Goal: Find specific page/section: Find specific page/section

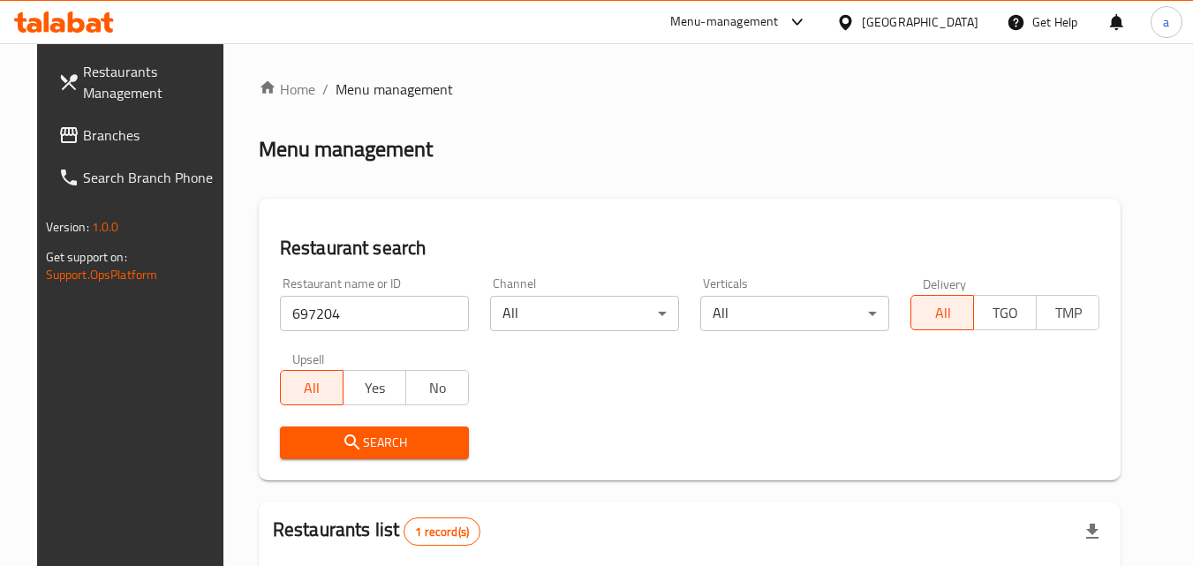
click at [101, 132] on span "Branches" at bounding box center [152, 134] width 139 height 21
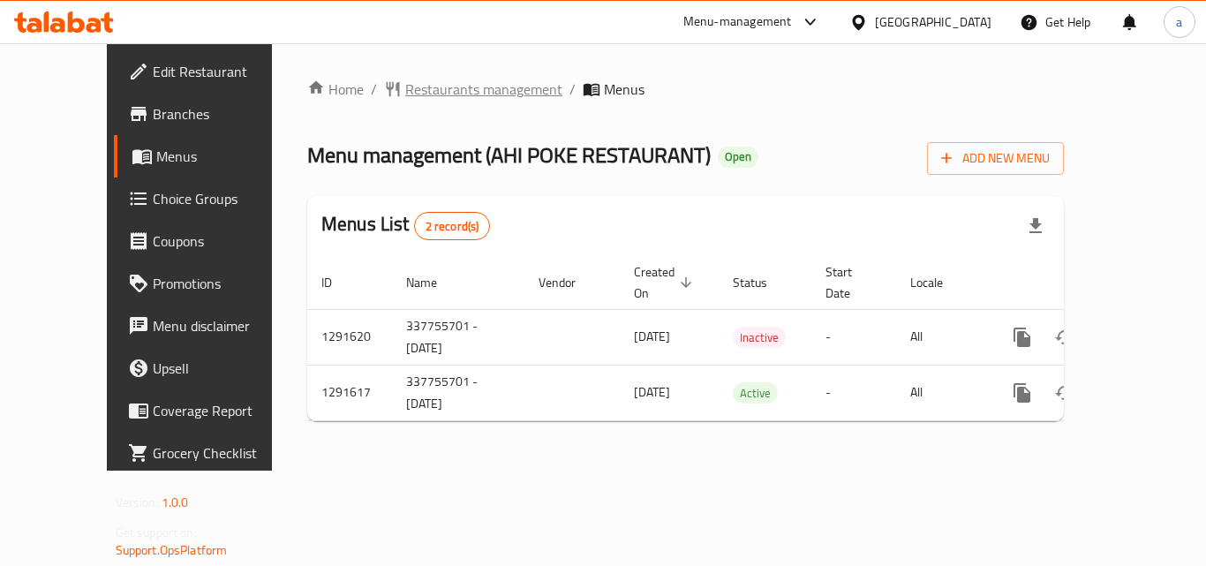
click at [405, 85] on span "Restaurants management" at bounding box center [483, 89] width 157 height 21
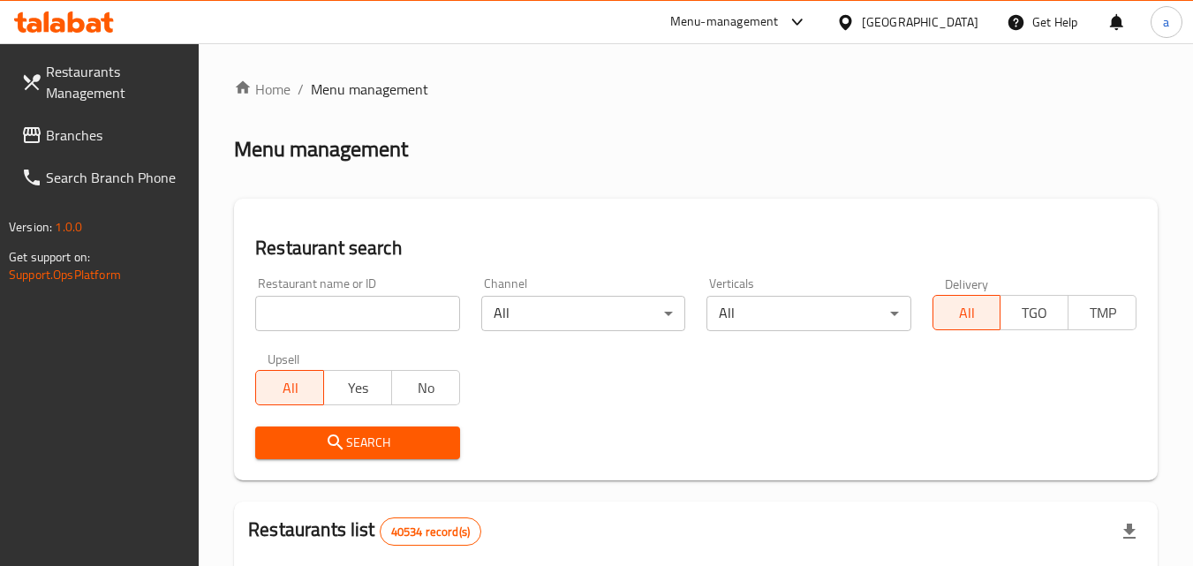
click at [350, 299] on input "search" at bounding box center [357, 313] width 204 height 35
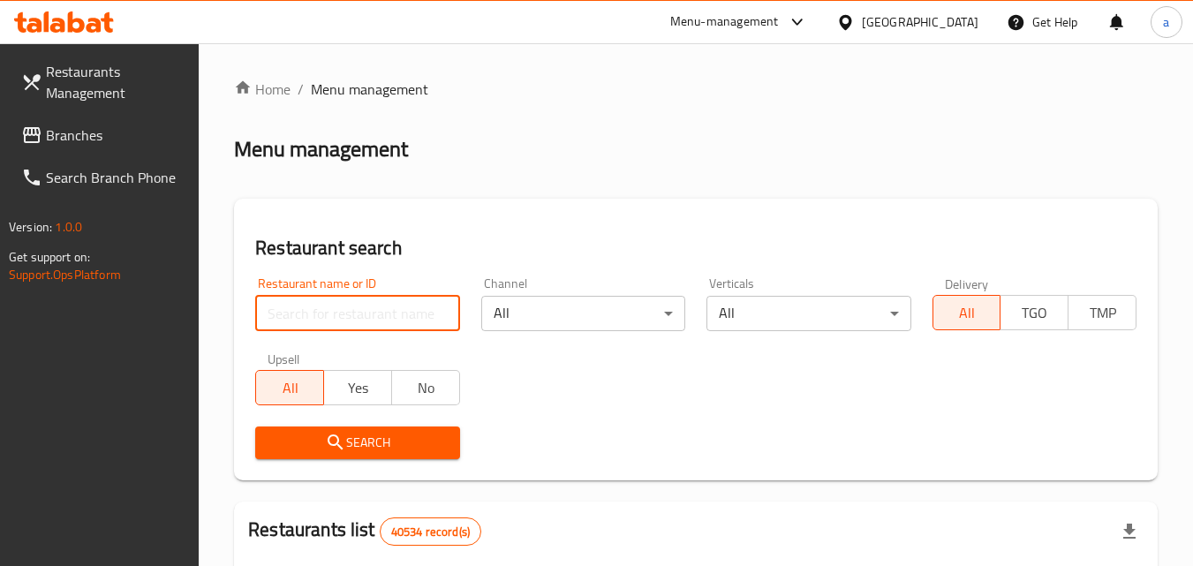
paste input "698726"
type input "698726"
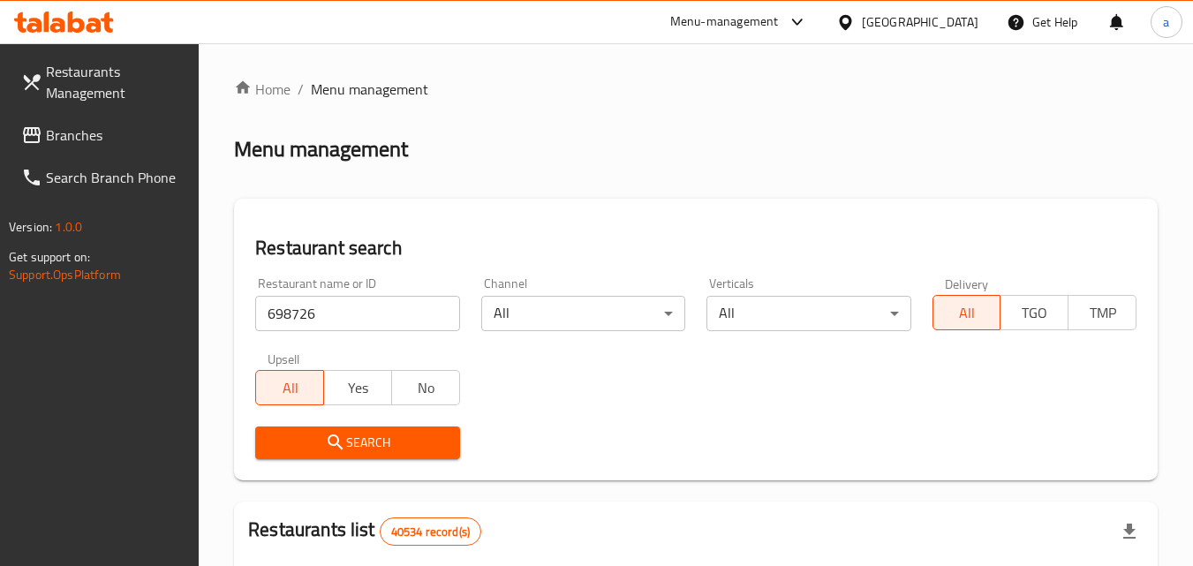
click at [346, 446] on span "Search" at bounding box center [357, 443] width 176 height 22
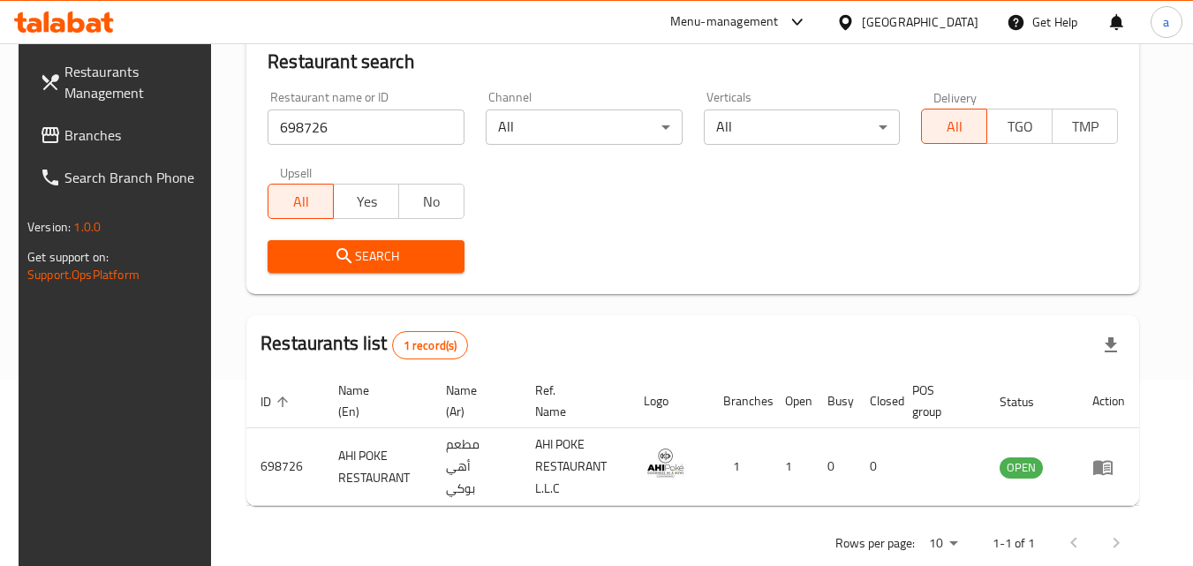
scroll to position [222, 0]
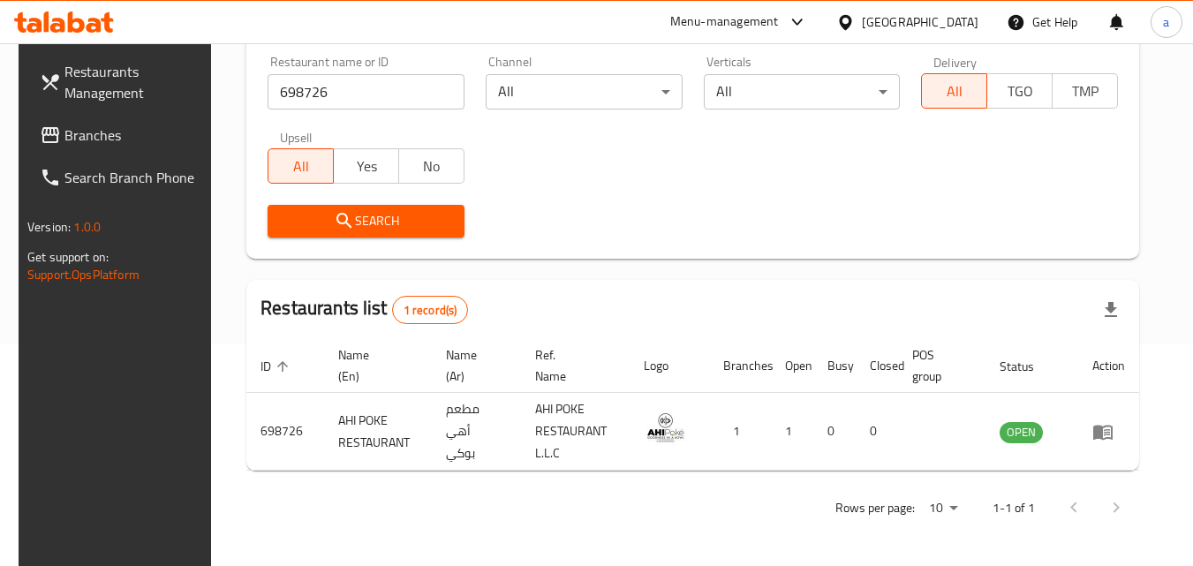
click at [89, 127] on span "Branches" at bounding box center [133, 134] width 139 height 21
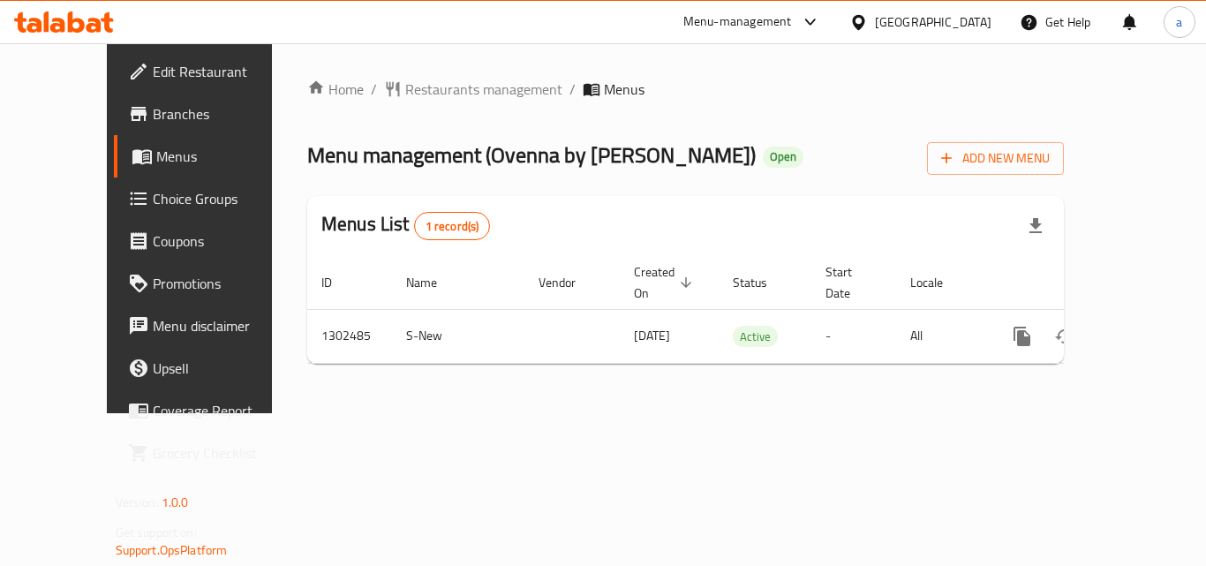
drag, startPoint x: 0, startPoint y: 0, endPoint x: 462, endPoint y: 417, distance: 622.0
click at [462, 413] on div "Home / Restaurants management / Menus Menu management ( Ovenna by Sindbad baker…" at bounding box center [685, 228] width 827 height 370
click at [427, 90] on span "Restaurants management" at bounding box center [483, 89] width 157 height 21
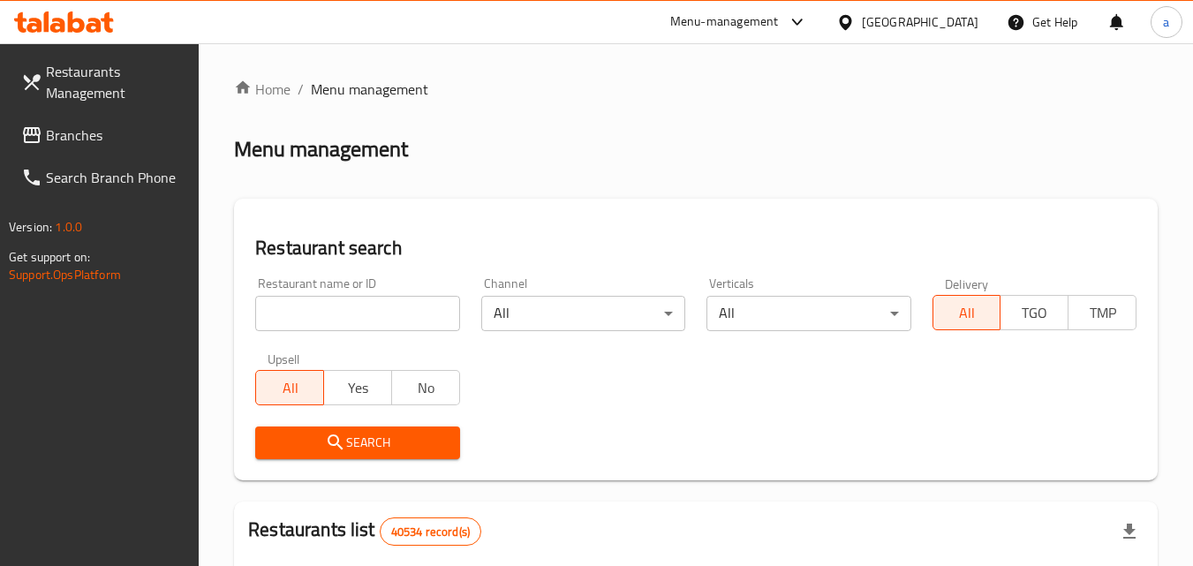
click at [344, 324] on input "search" at bounding box center [357, 313] width 204 height 35
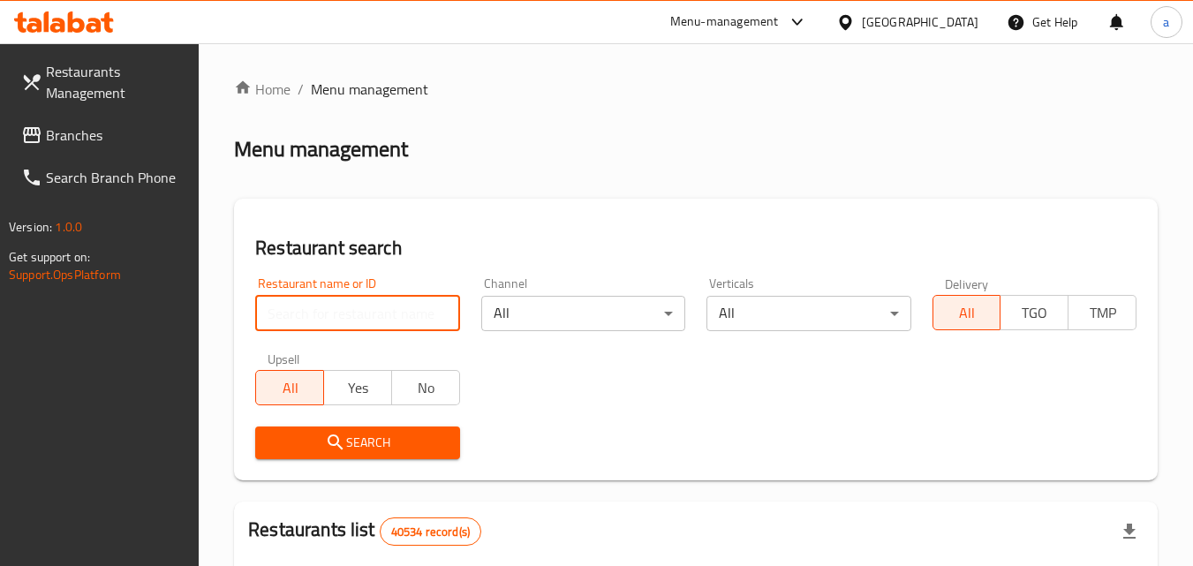
paste input "702440"
type input "702440"
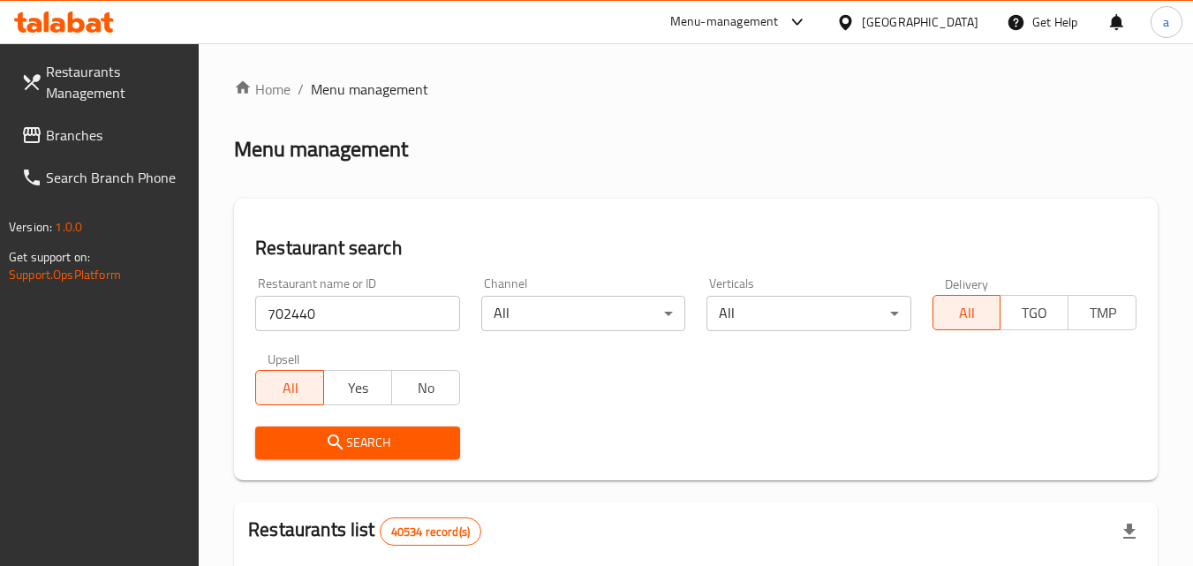
click at [358, 443] on span "Search" at bounding box center [357, 443] width 176 height 22
click at [97, 134] on span "Branches" at bounding box center [115, 134] width 139 height 21
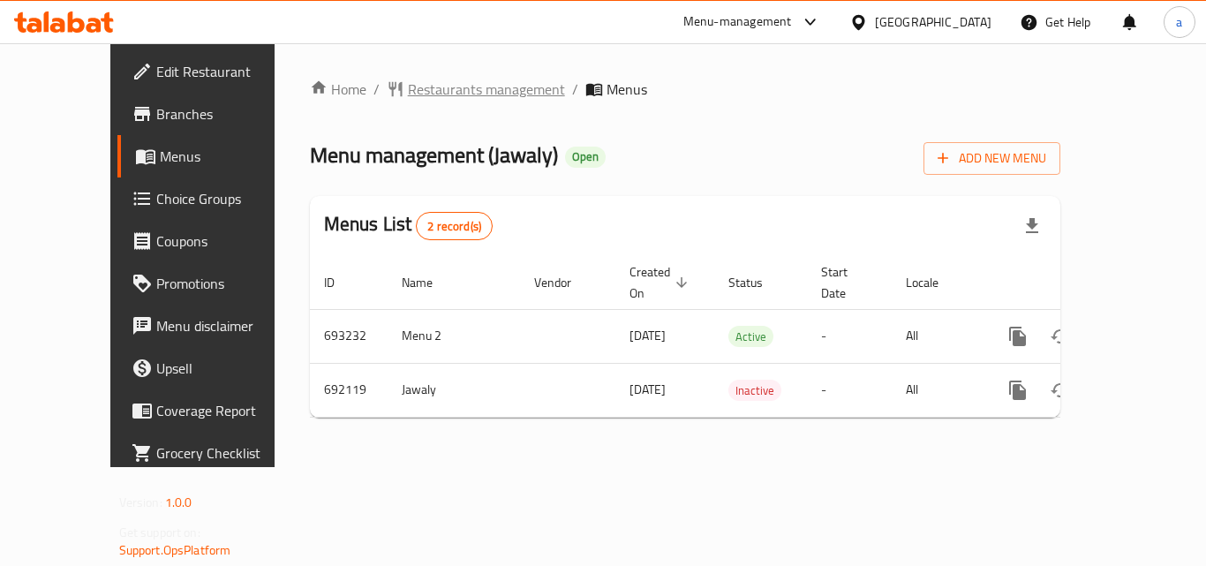
click at [408, 89] on span "Restaurants management" at bounding box center [486, 89] width 157 height 21
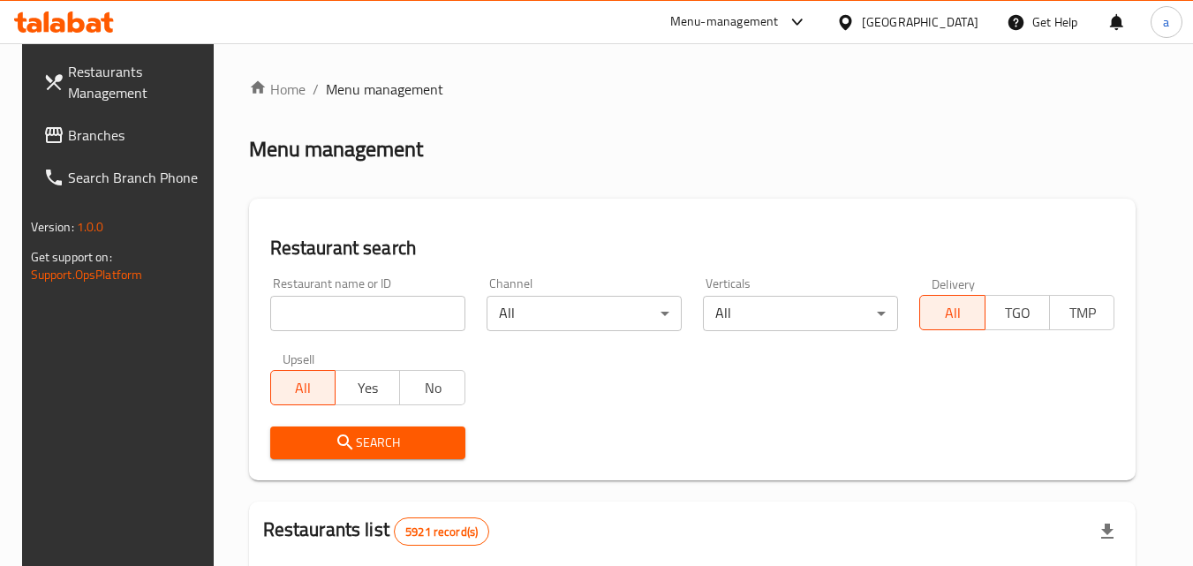
click at [367, 308] on input "search" at bounding box center [367, 313] width 195 height 35
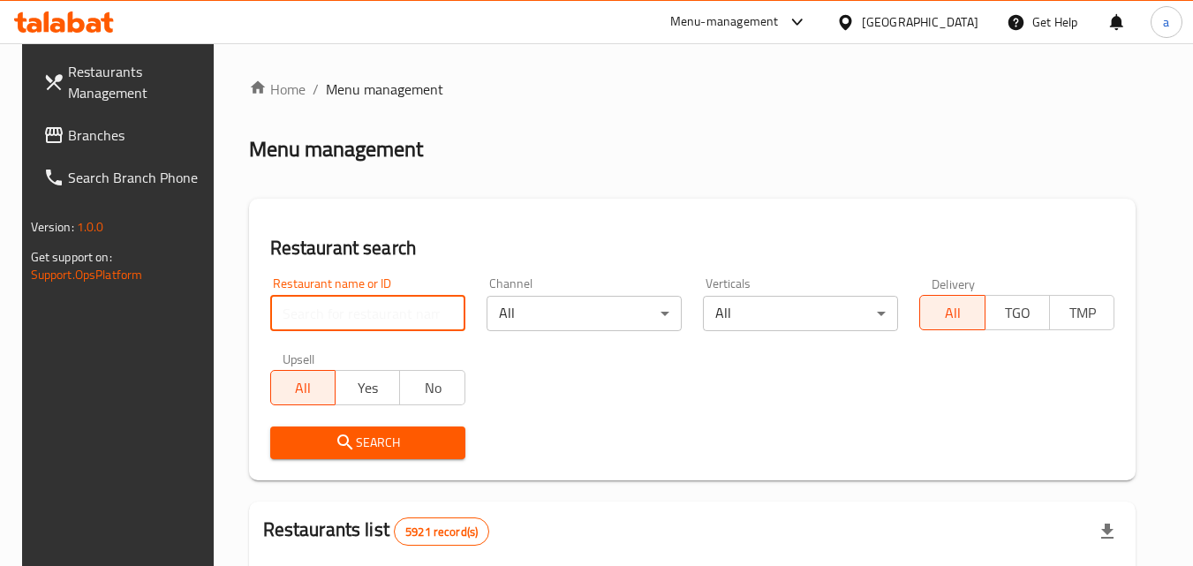
paste input "643290"
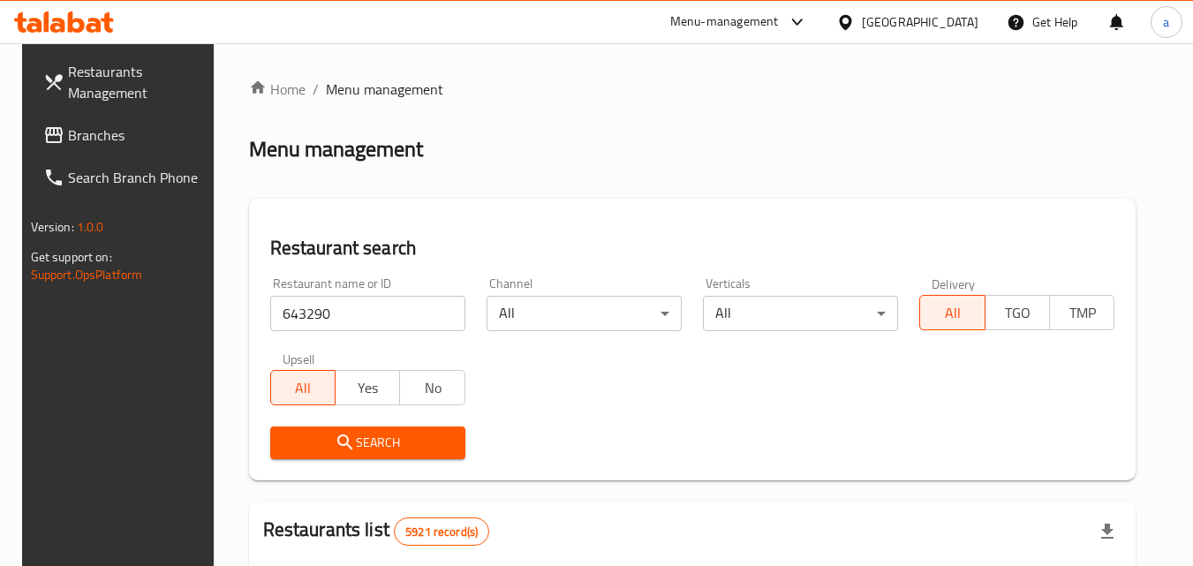
click at [335, 448] on icon "submit" at bounding box center [345, 442] width 21 height 21
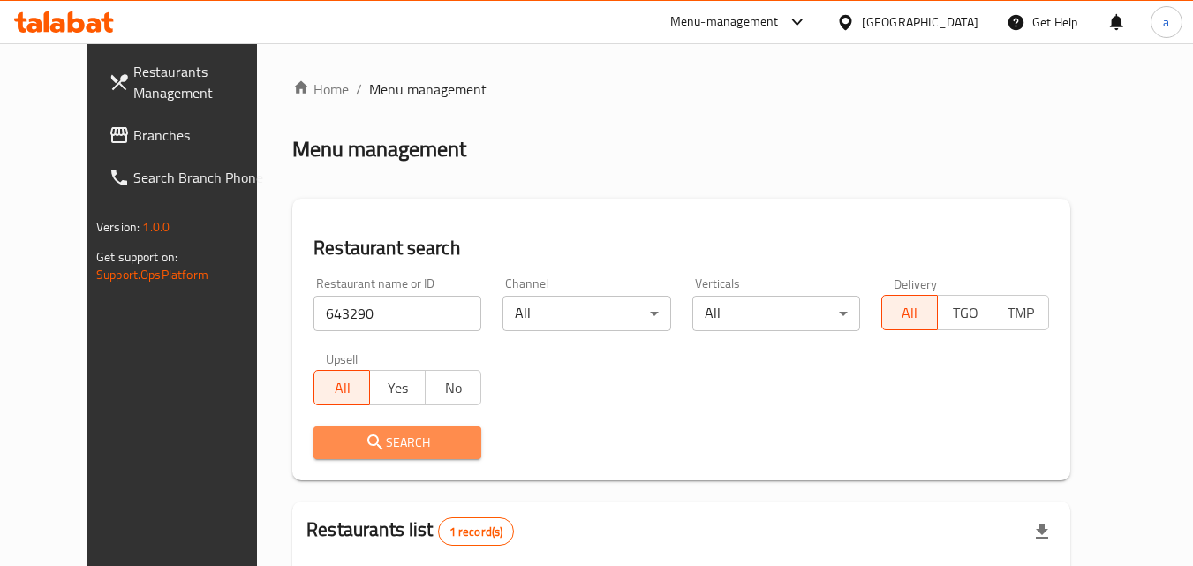
click at [365, 441] on icon "submit" at bounding box center [375, 442] width 21 height 21
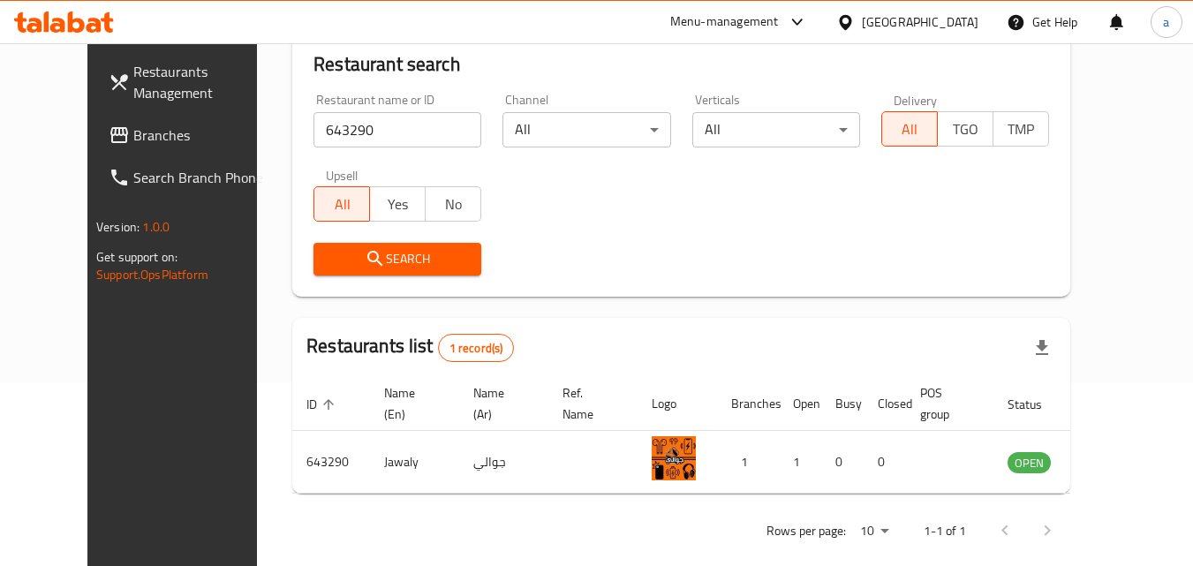
scroll to position [207, 0]
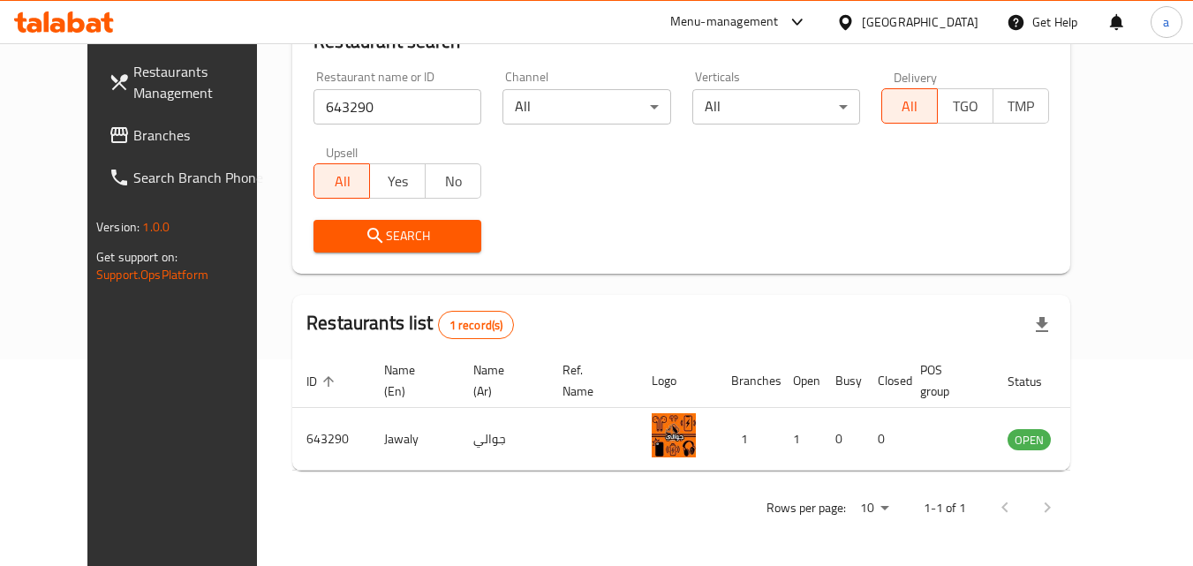
click at [321, 109] on input "643290" at bounding box center [397, 106] width 168 height 35
type input "6"
click at [133, 131] on span "Branches" at bounding box center [202, 134] width 139 height 21
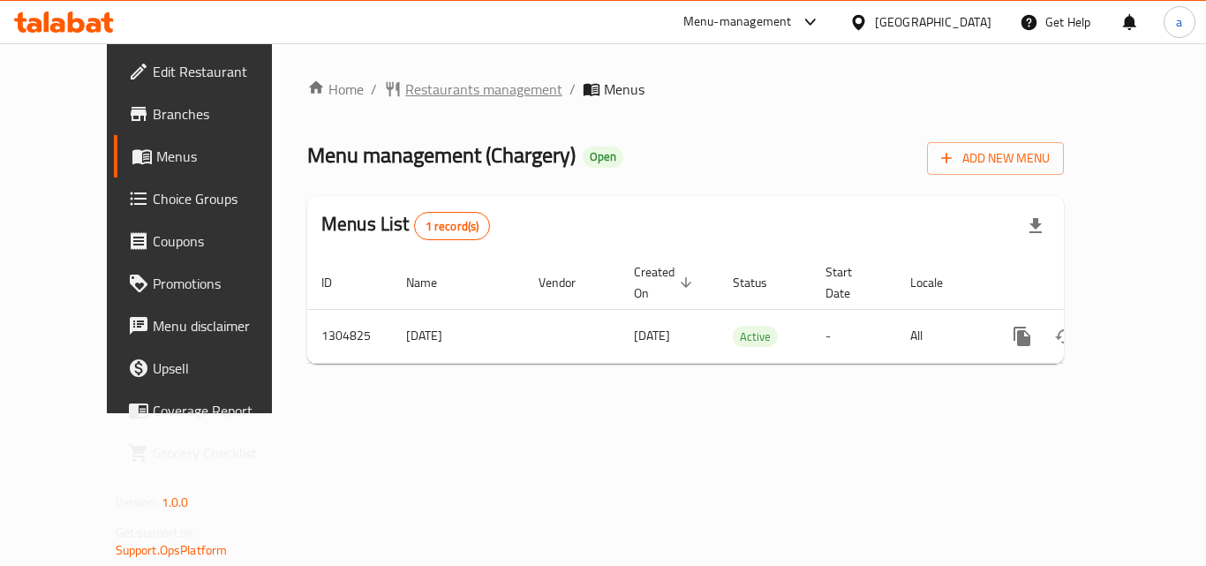
click at [405, 97] on span "Restaurants management" at bounding box center [483, 89] width 157 height 21
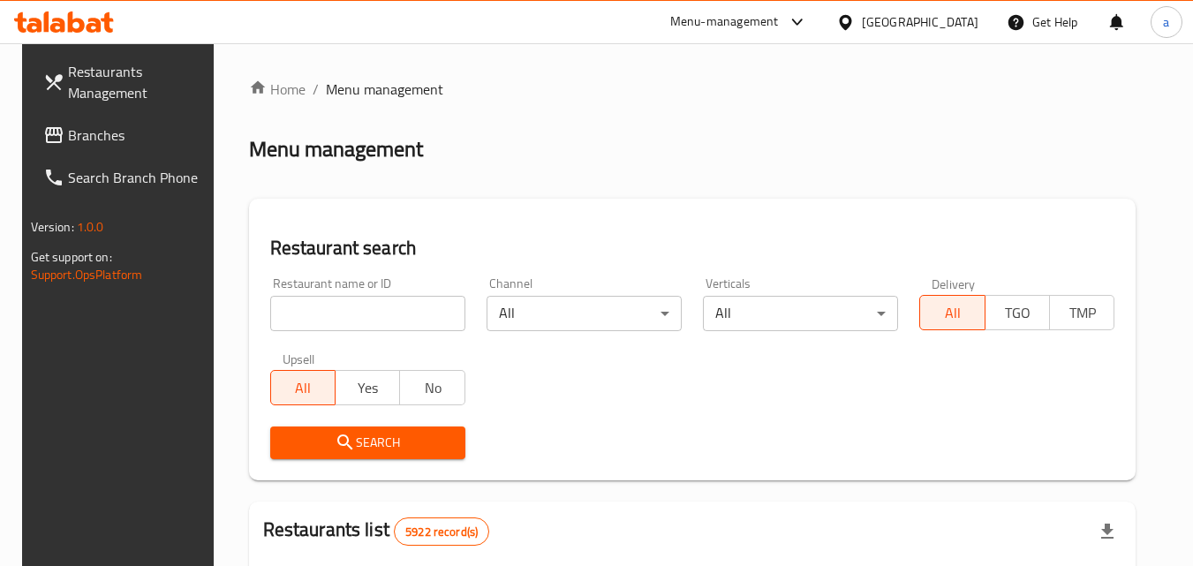
click at [315, 305] on input "search" at bounding box center [367, 313] width 195 height 35
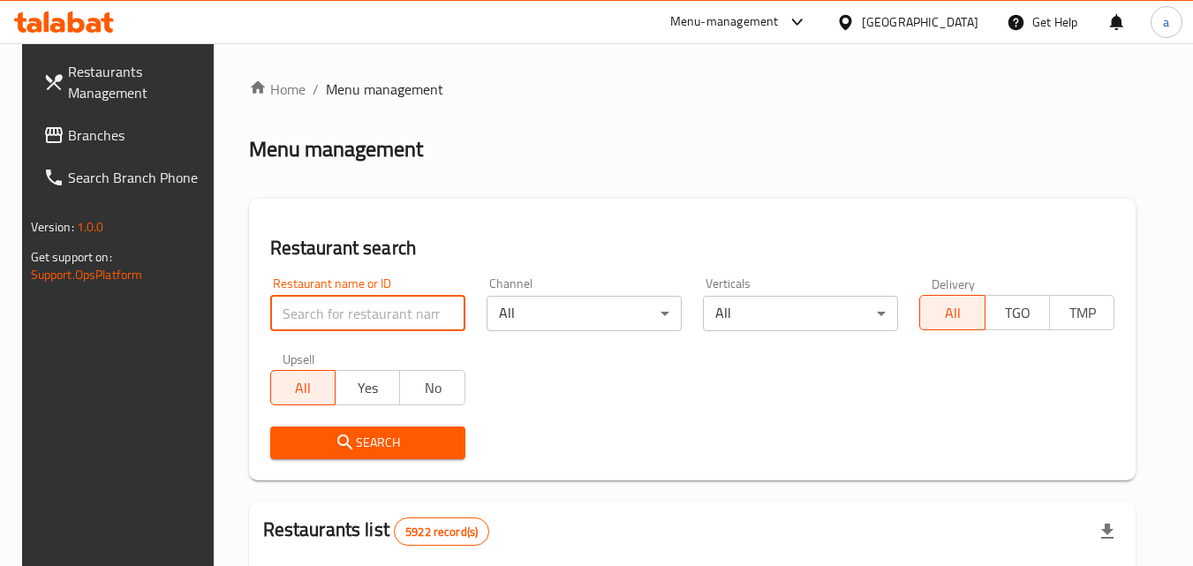
paste input "692727"
type input "692727"
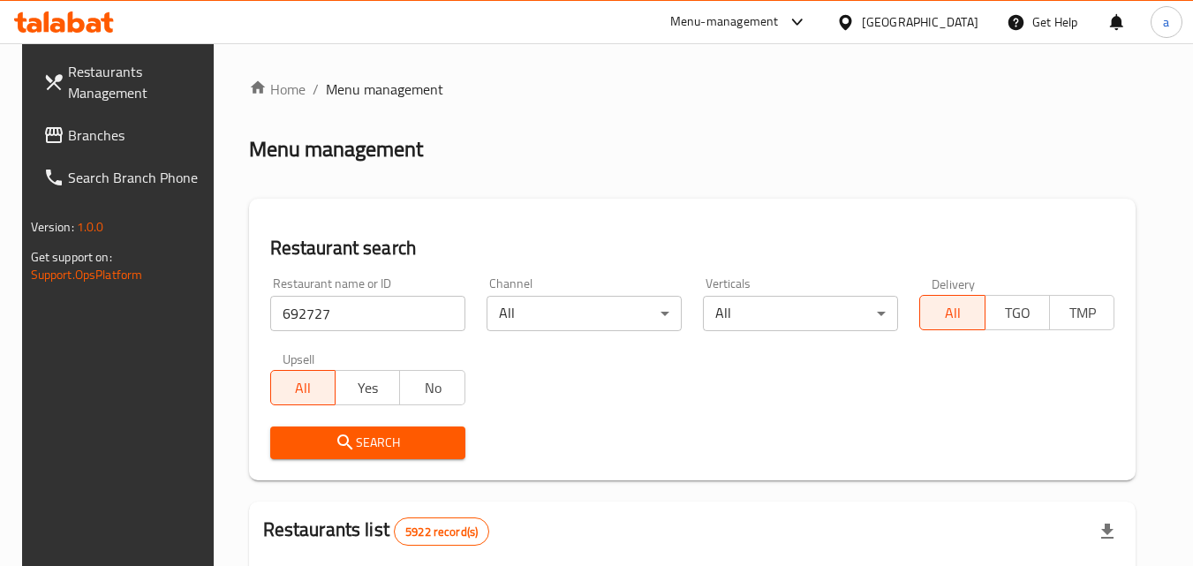
click at [320, 437] on span "Search" at bounding box center [367, 443] width 167 height 22
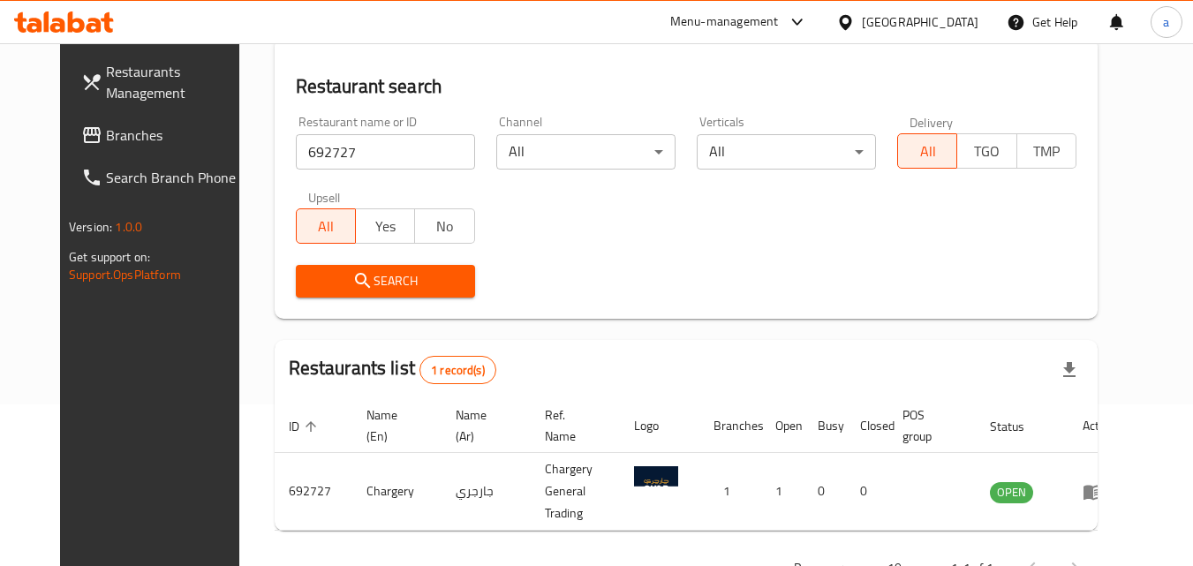
scroll to position [207, 0]
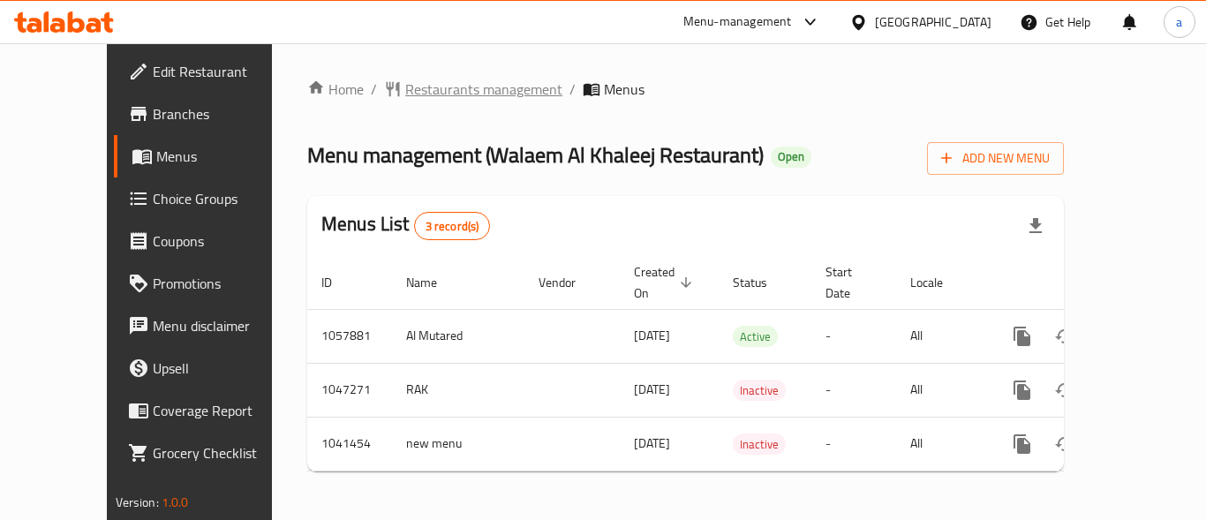
click at [405, 91] on span "Restaurants management" at bounding box center [483, 89] width 157 height 21
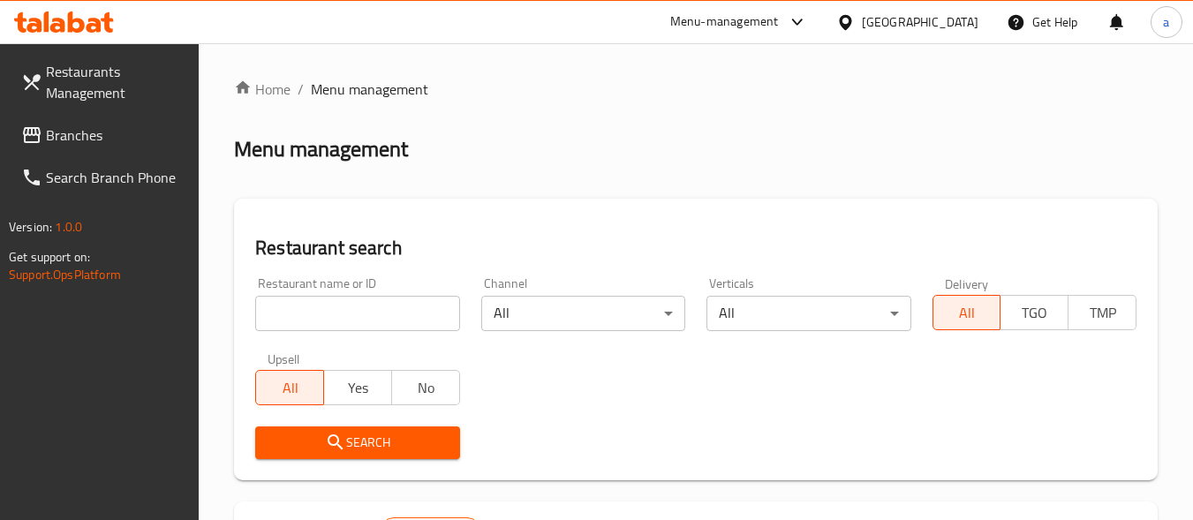
click at [312, 310] on input "search" at bounding box center [357, 313] width 204 height 35
paste input "643563"
type input "643563"
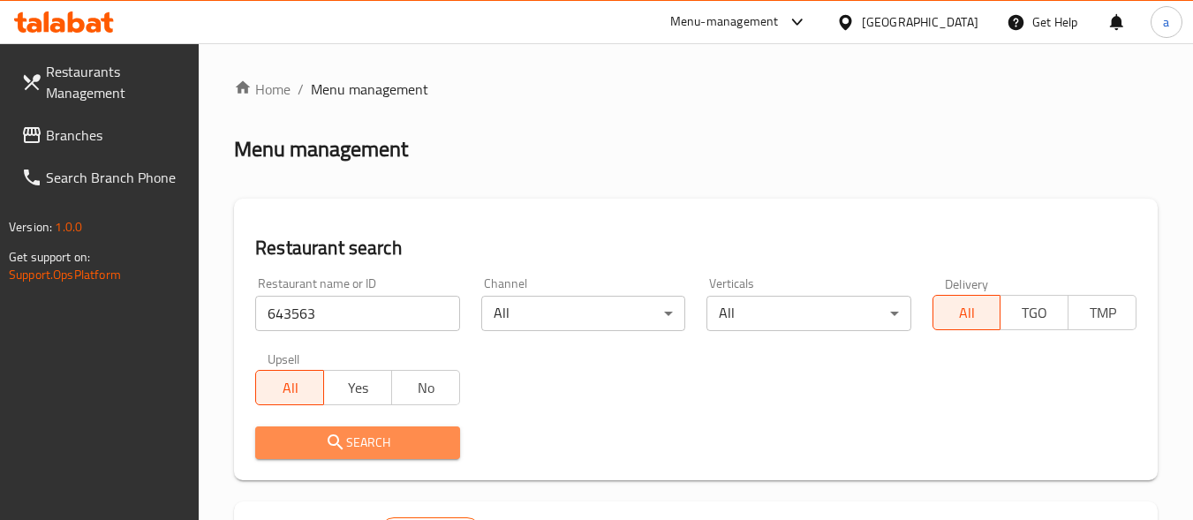
click at [353, 446] on span "Search" at bounding box center [357, 443] width 176 height 22
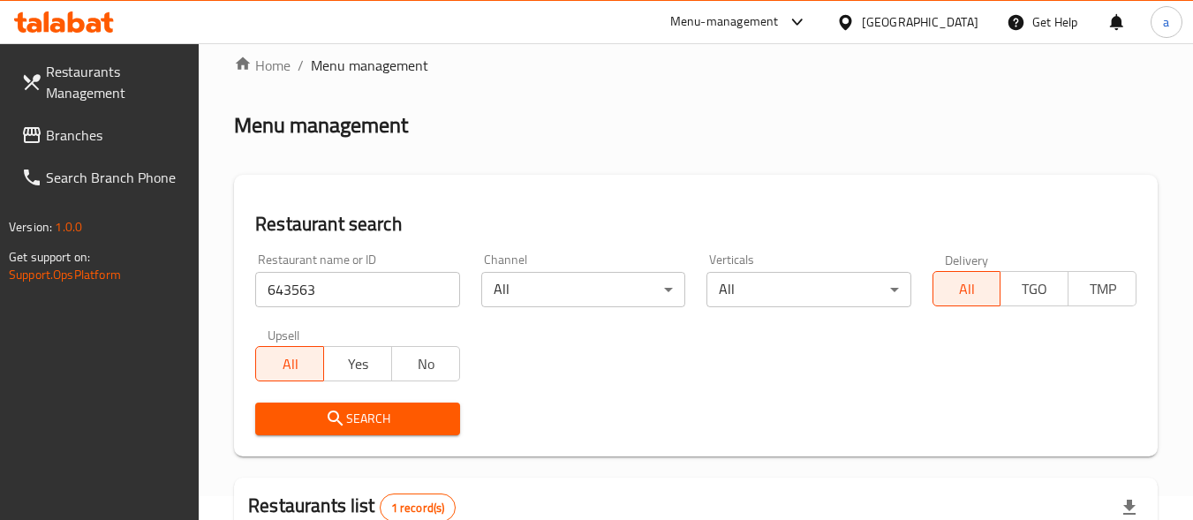
scroll to position [3, 0]
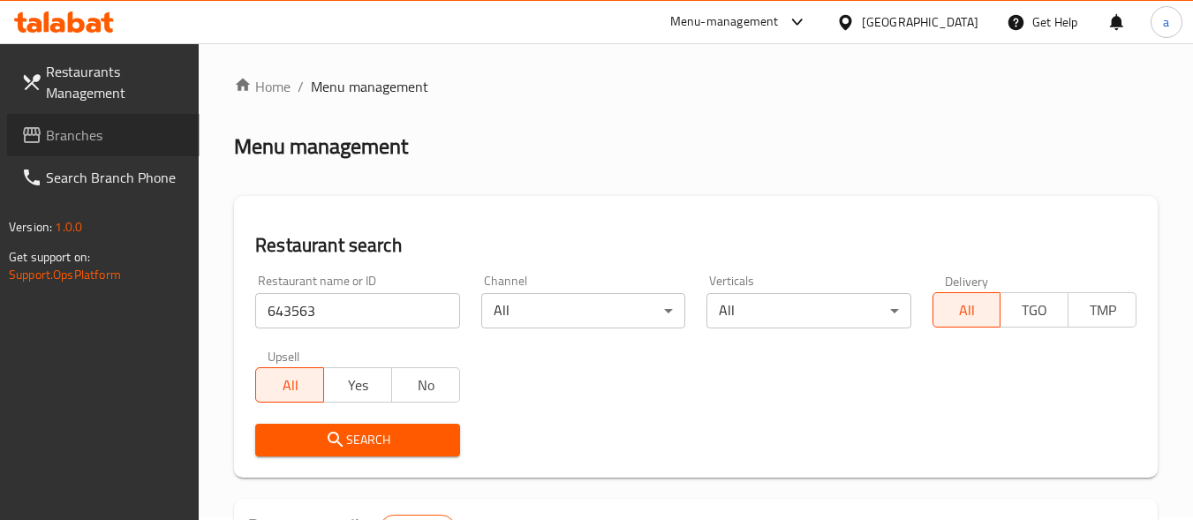
click at [94, 138] on span "Branches" at bounding box center [115, 134] width 139 height 21
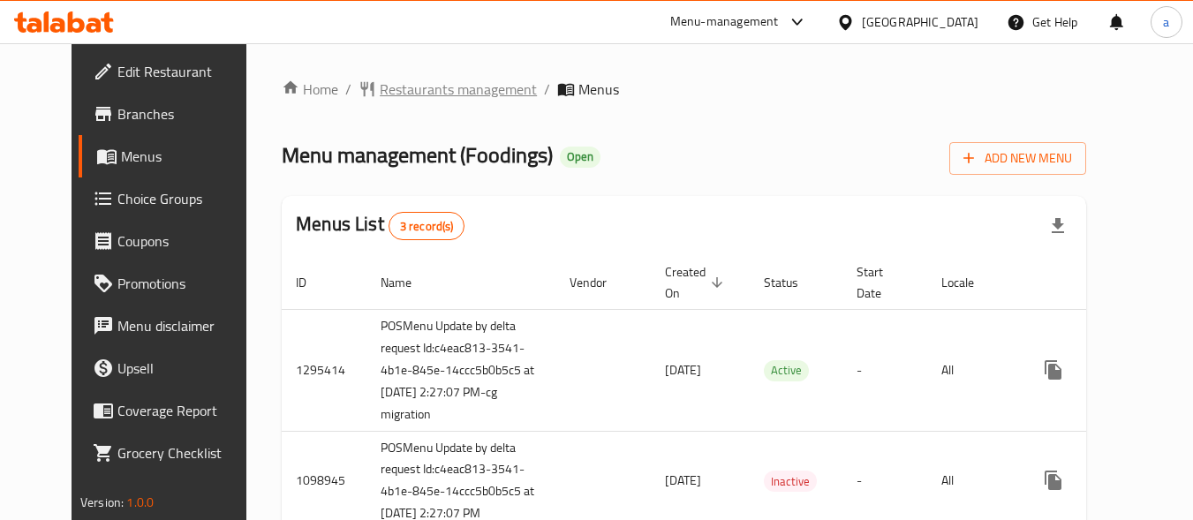
click at [381, 85] on span "Restaurants management" at bounding box center [458, 89] width 157 height 21
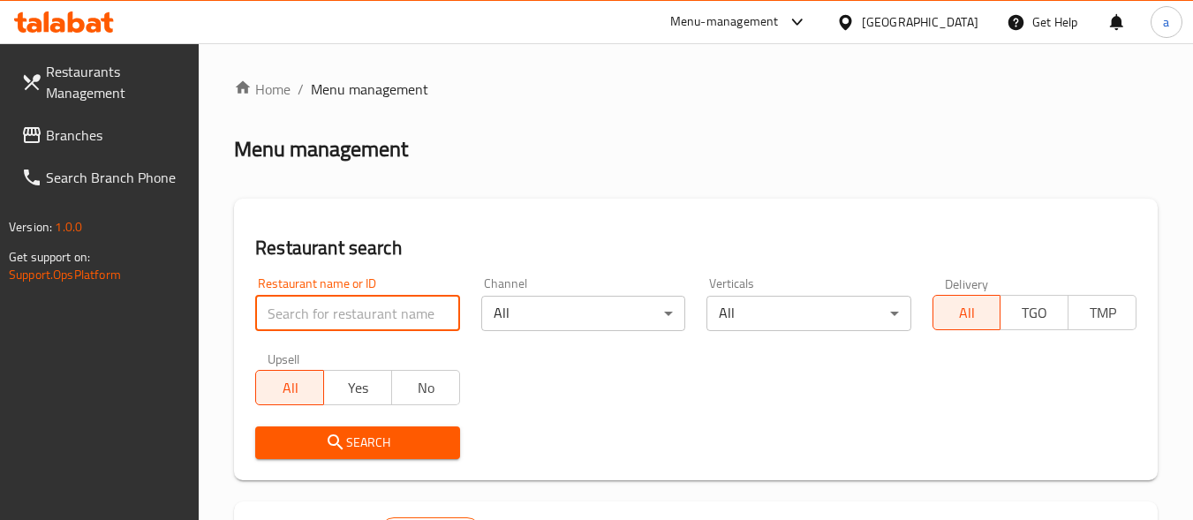
click at [335, 310] on input "search" at bounding box center [357, 313] width 204 height 35
paste input "612513"
type input "612513"
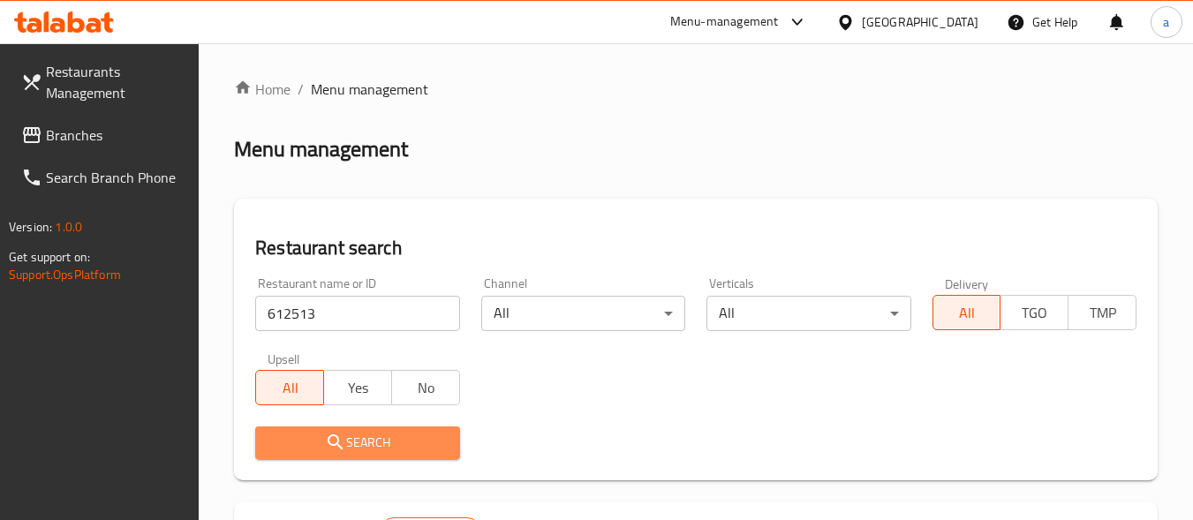
click at [328, 445] on icon "submit" at bounding box center [335, 442] width 21 height 21
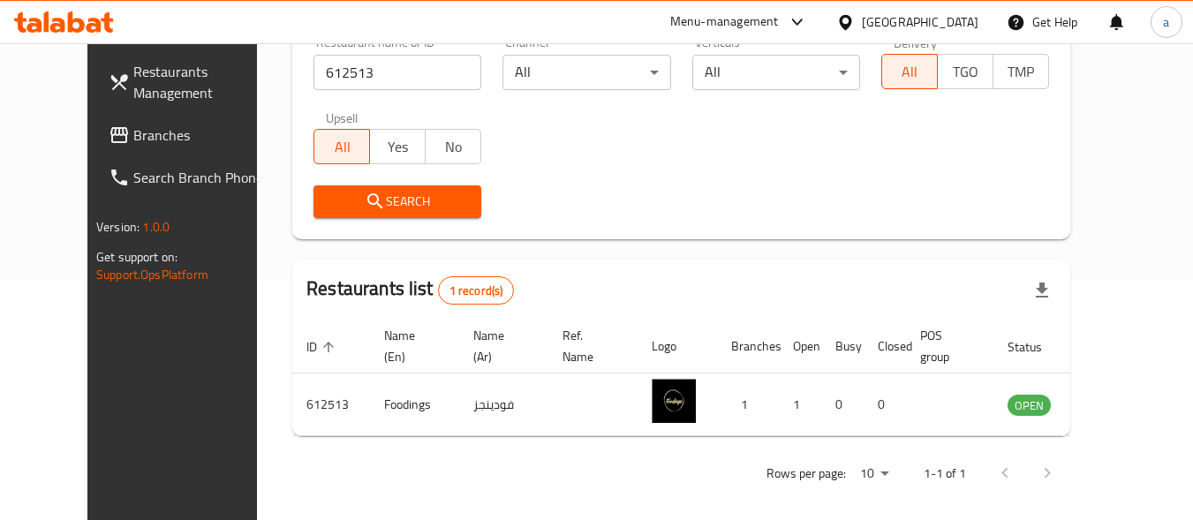
scroll to position [252, 0]
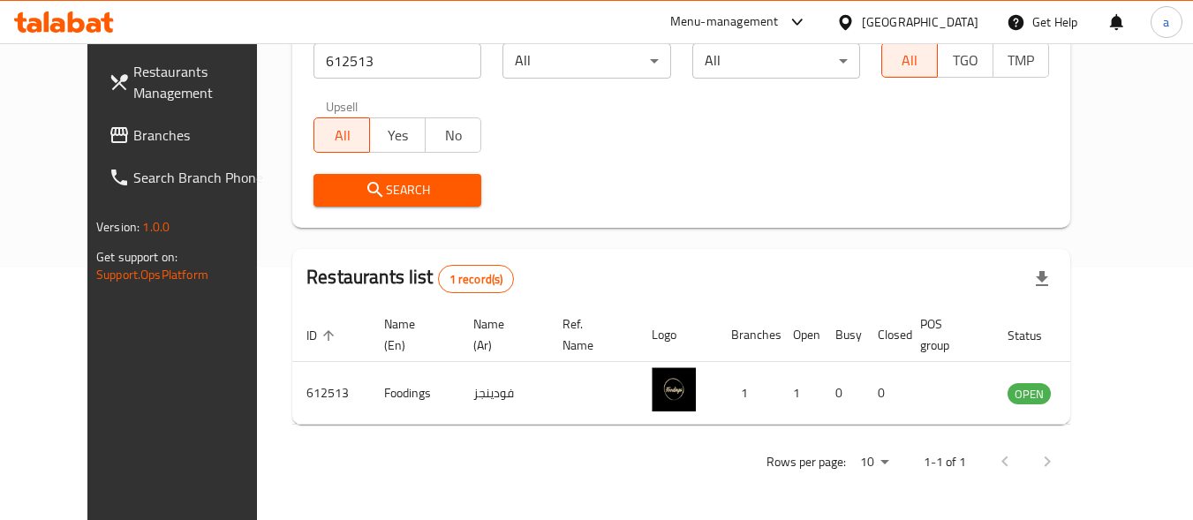
click at [863, 15] on div "[GEOGRAPHIC_DATA]" at bounding box center [920, 21] width 117 height 19
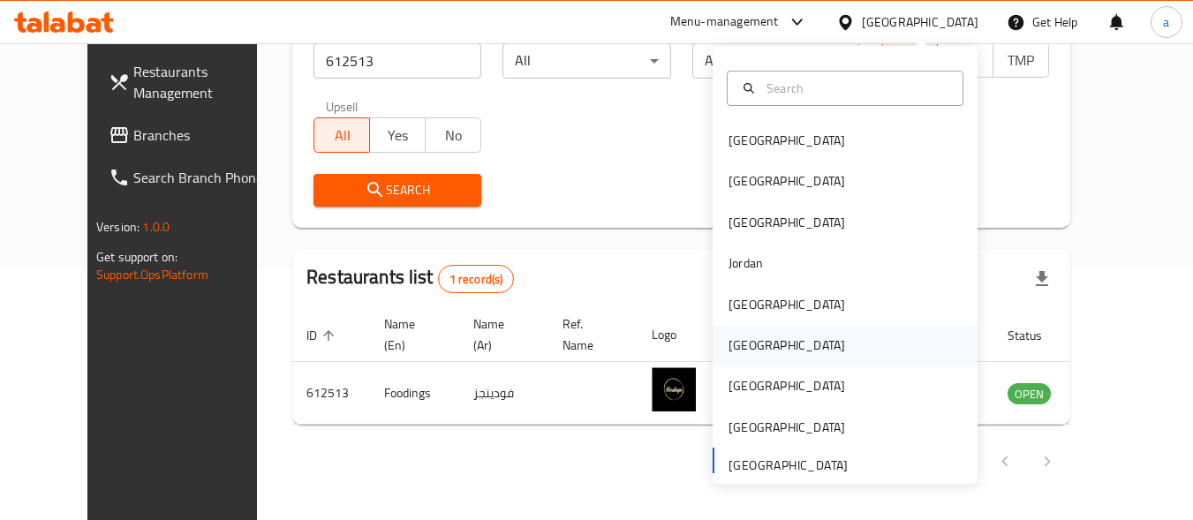
click at [747, 358] on div "Oman" at bounding box center [786, 345] width 145 height 41
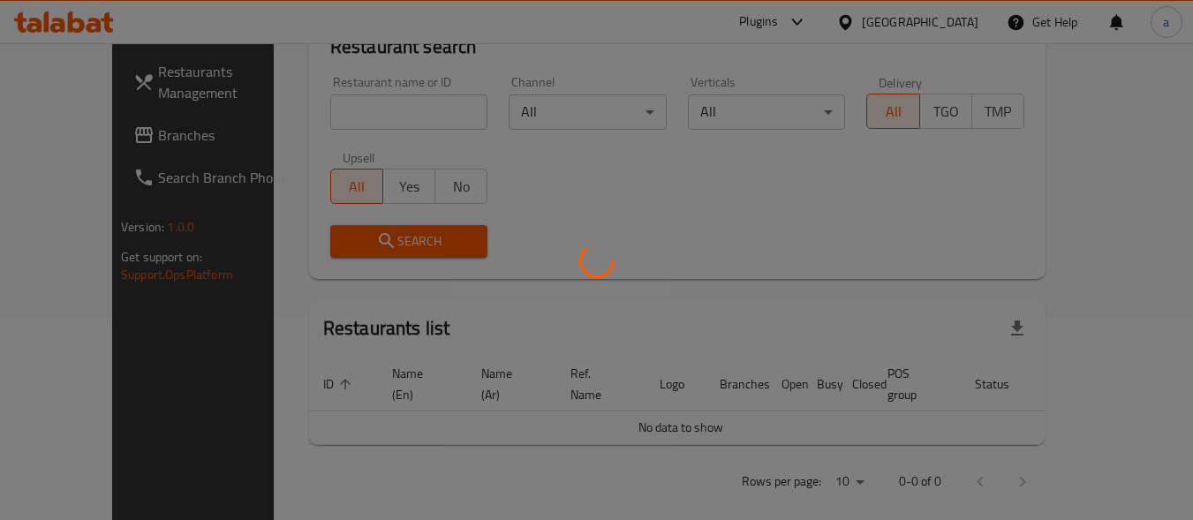
scroll to position [252, 0]
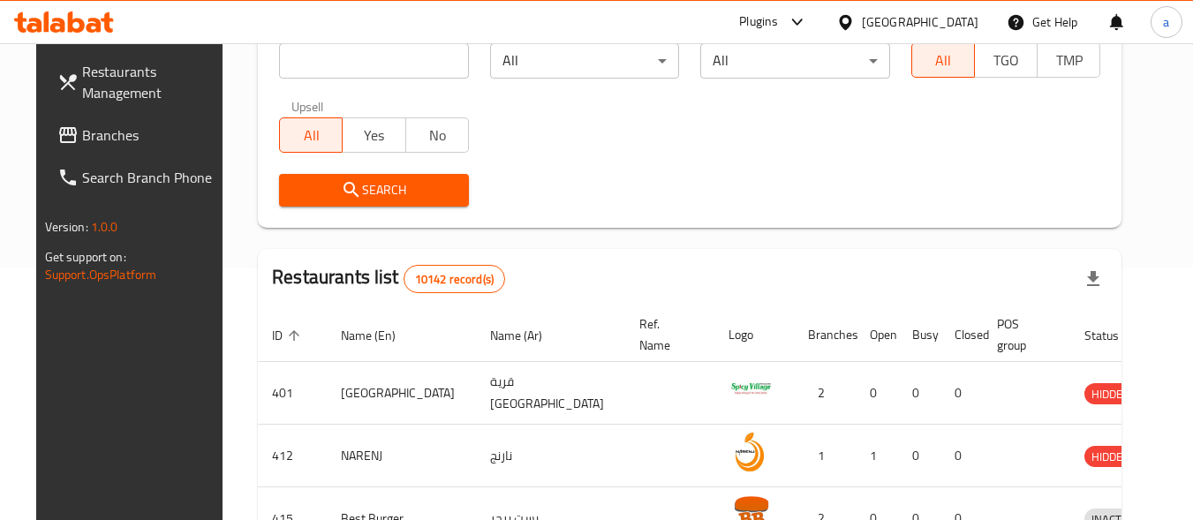
click at [82, 144] on span "Branches" at bounding box center [151, 134] width 139 height 21
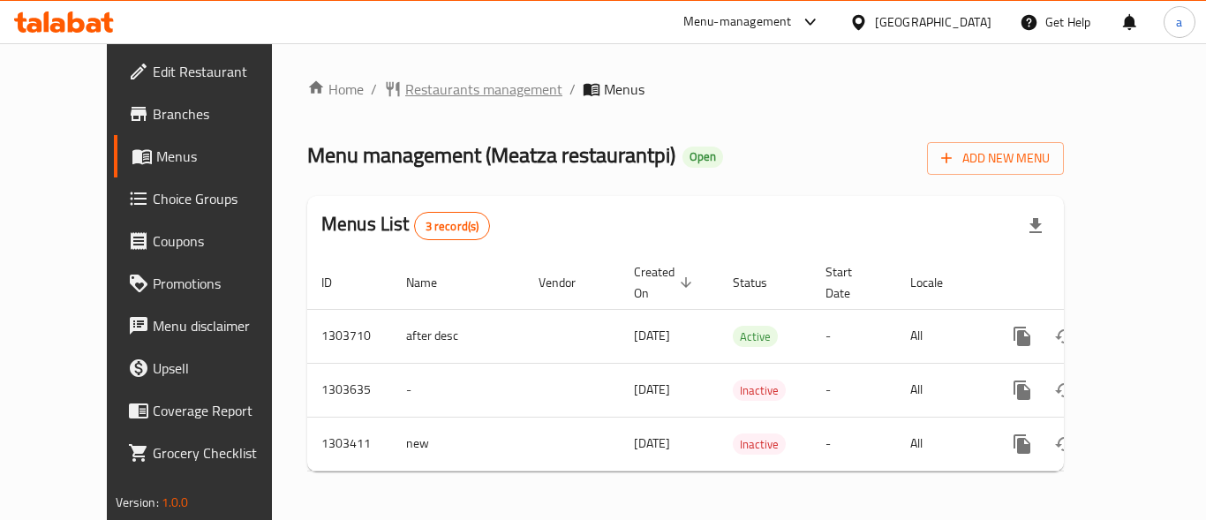
click at [405, 87] on span "Restaurants management" at bounding box center [483, 89] width 157 height 21
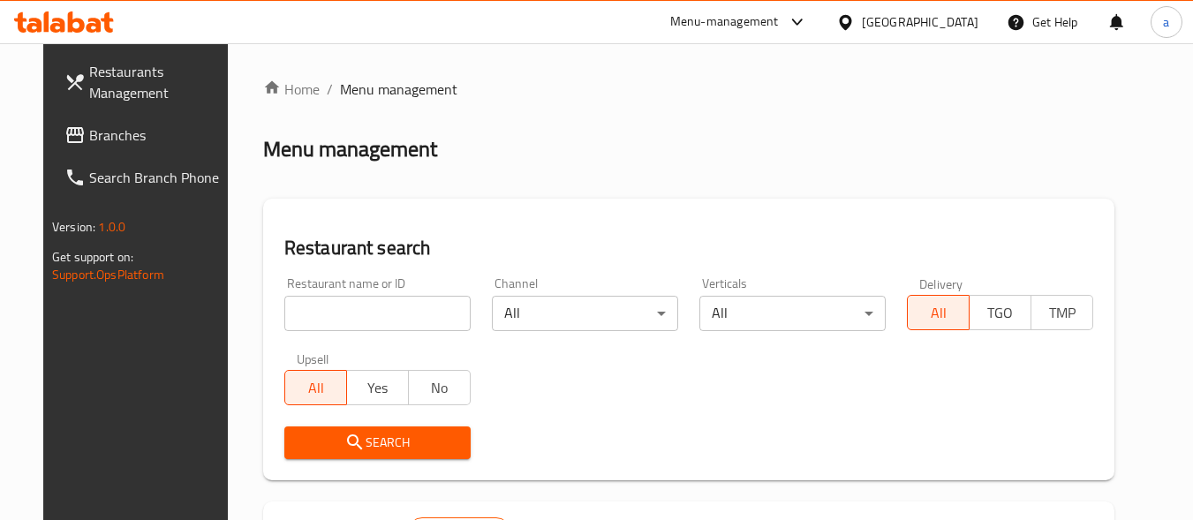
click at [343, 306] on input "search" at bounding box center [377, 313] width 186 height 35
paste input "702652"
type input "702652"
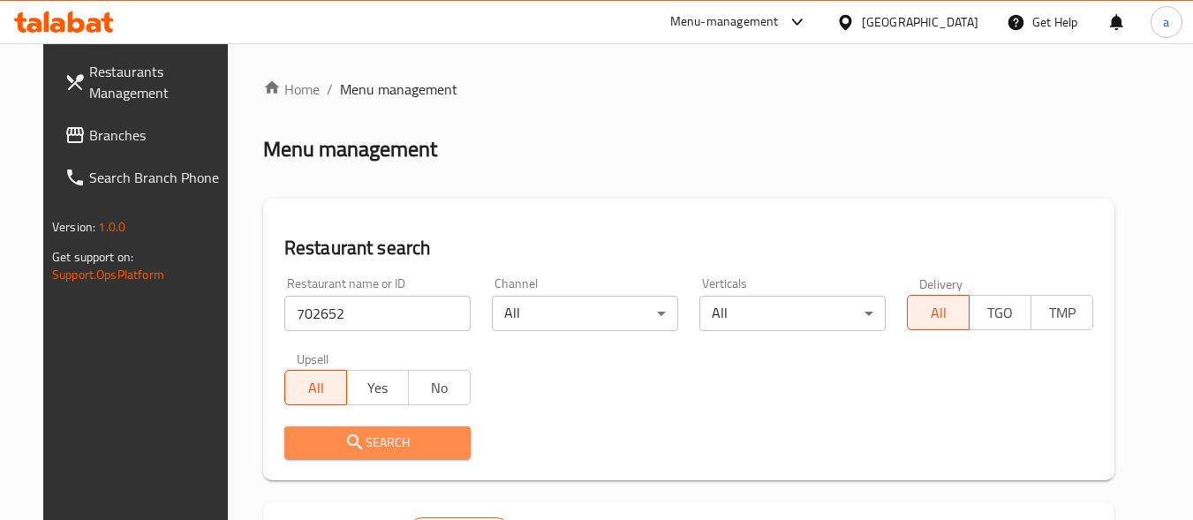
click at [376, 440] on span "Search" at bounding box center [377, 443] width 158 height 22
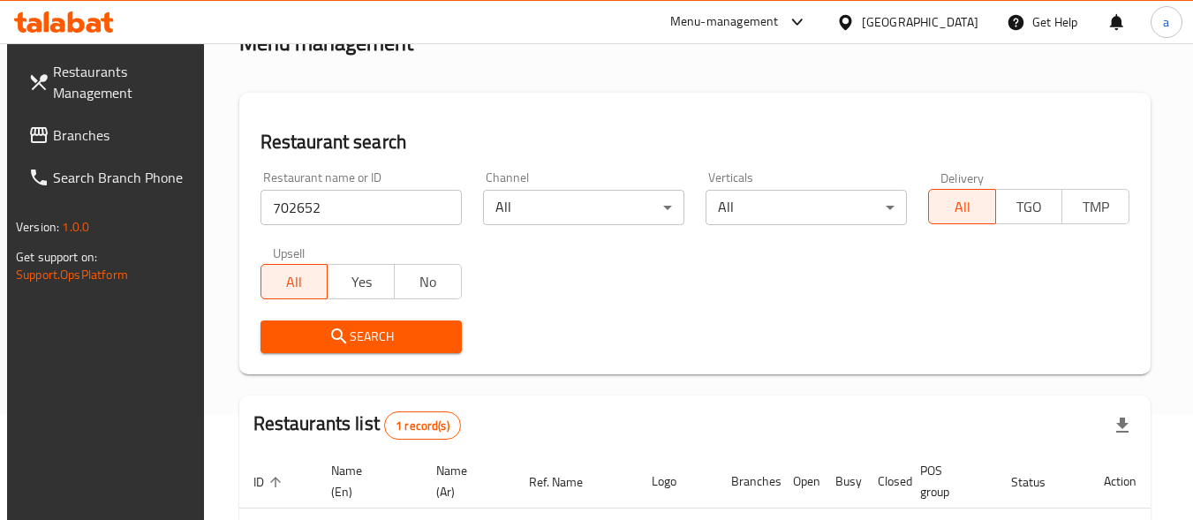
scroll to position [265, 0]
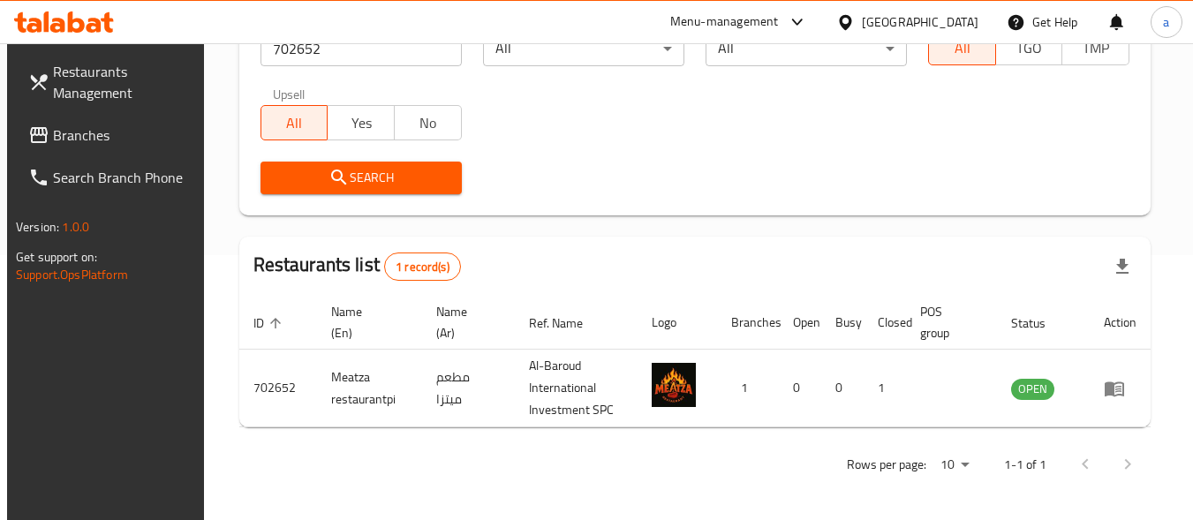
click at [862, 21] on div at bounding box center [849, 21] width 26 height 19
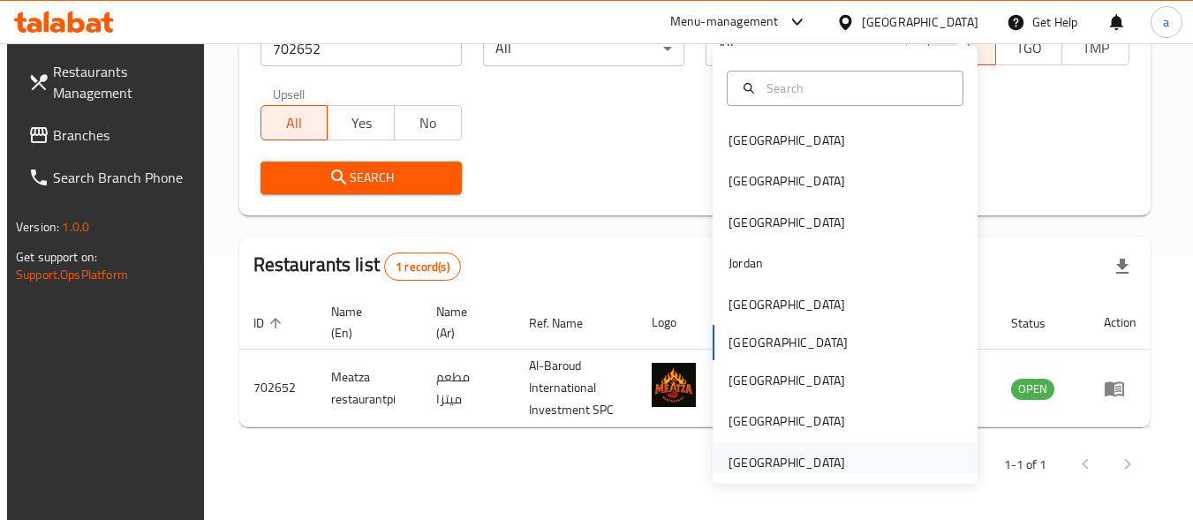
click at [765, 467] on div "[GEOGRAPHIC_DATA]" at bounding box center [786, 462] width 117 height 19
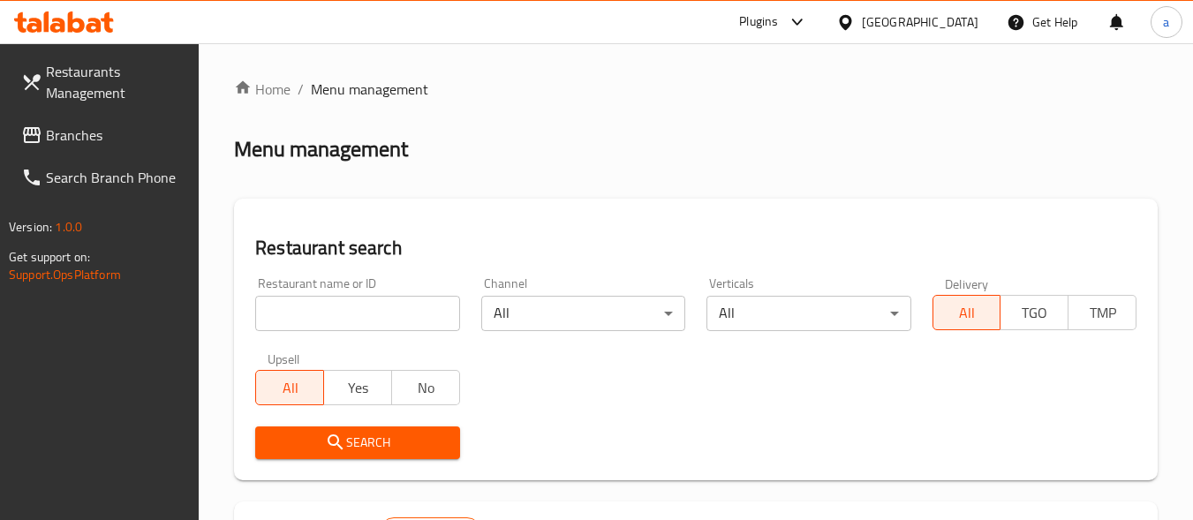
click at [341, 316] on input "search" at bounding box center [357, 313] width 204 height 35
click at [89, 141] on span "Branches" at bounding box center [115, 134] width 139 height 21
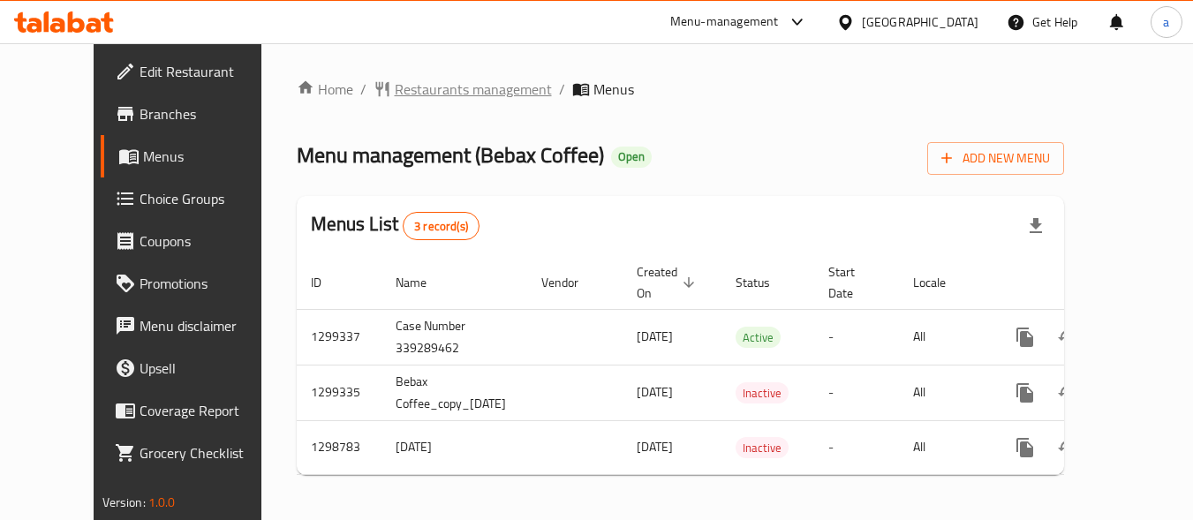
click at [403, 89] on span "Restaurants management" at bounding box center [473, 89] width 157 height 21
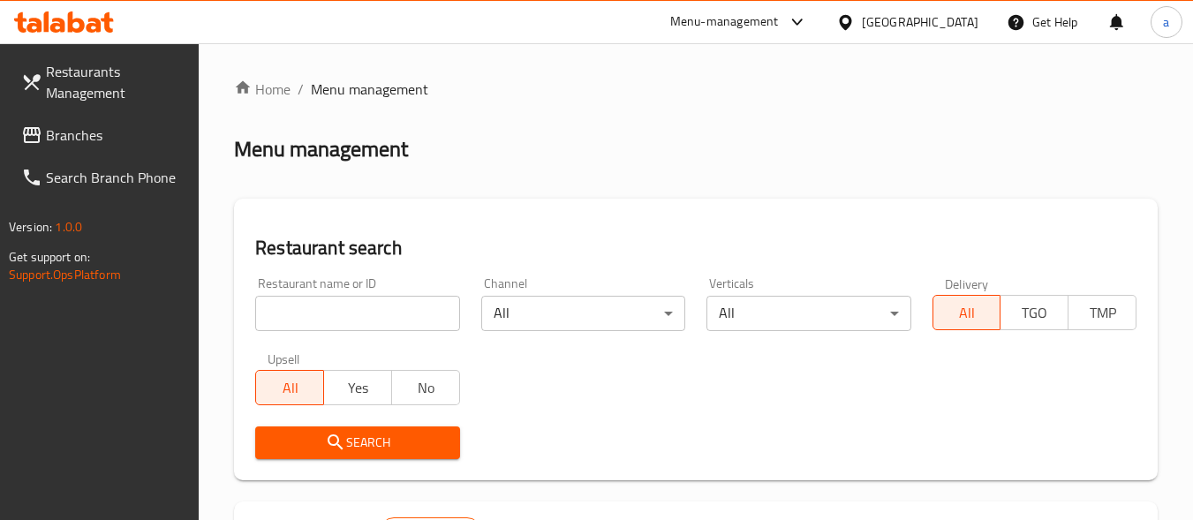
click at [369, 316] on input "search" at bounding box center [357, 313] width 204 height 35
paste input "701094"
type input "701094"
click at [355, 447] on span "Search" at bounding box center [357, 443] width 176 height 22
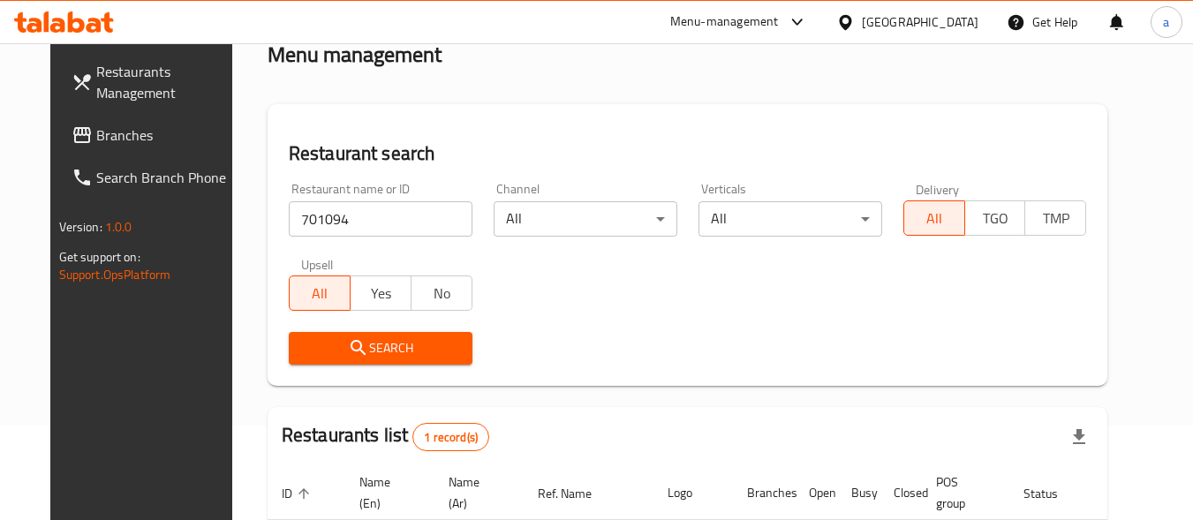
scroll to position [245, 0]
